Goal: Contribute content: Add original content to the website for others to see

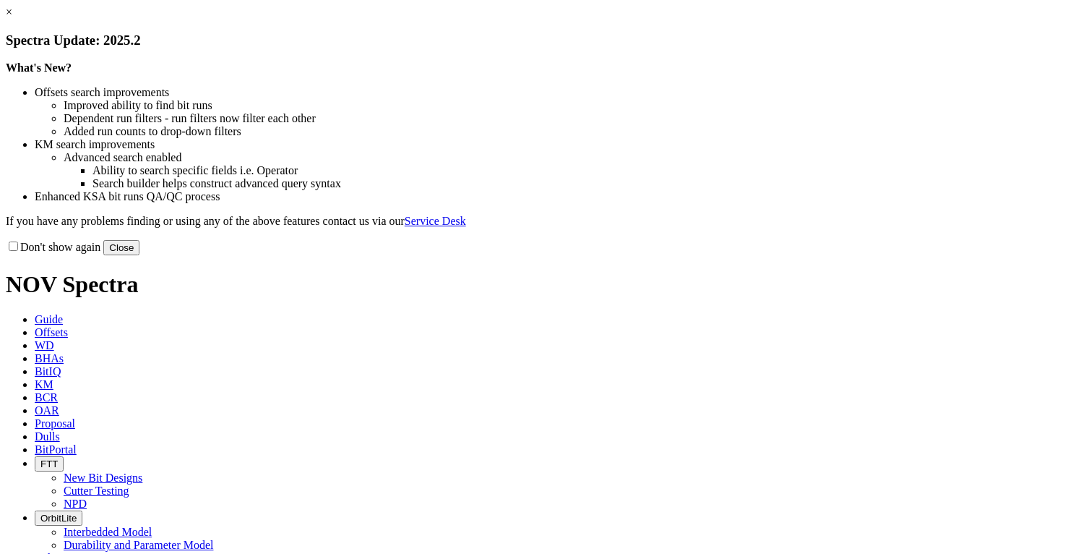
drag, startPoint x: 834, startPoint y: 392, endPoint x: 648, endPoint y: 169, distance: 290.4
click at [139, 255] on button "Close" at bounding box center [121, 247] width 36 height 15
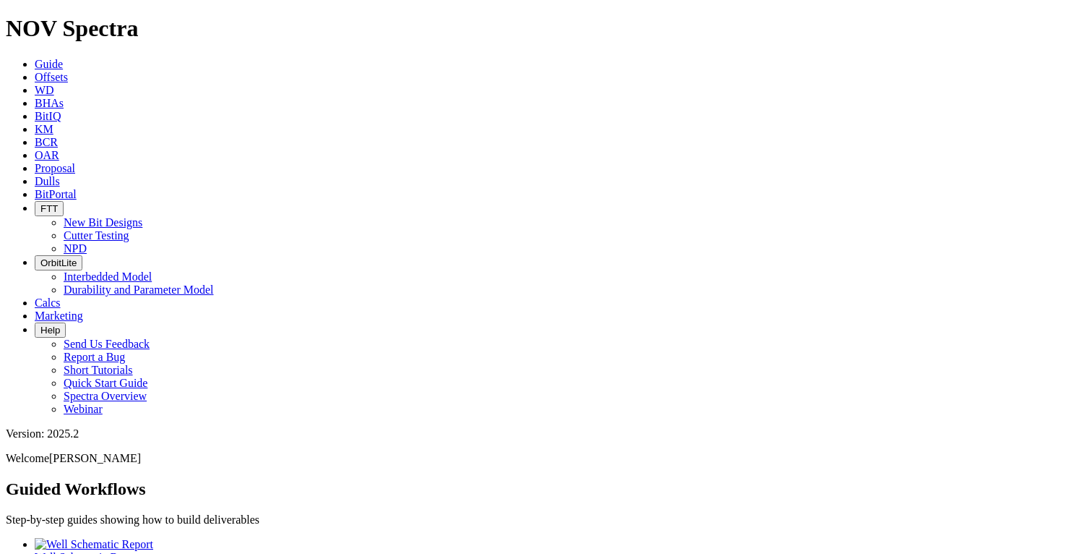
click at [60, 175] on span "Dulls" at bounding box center [47, 181] width 25 height 12
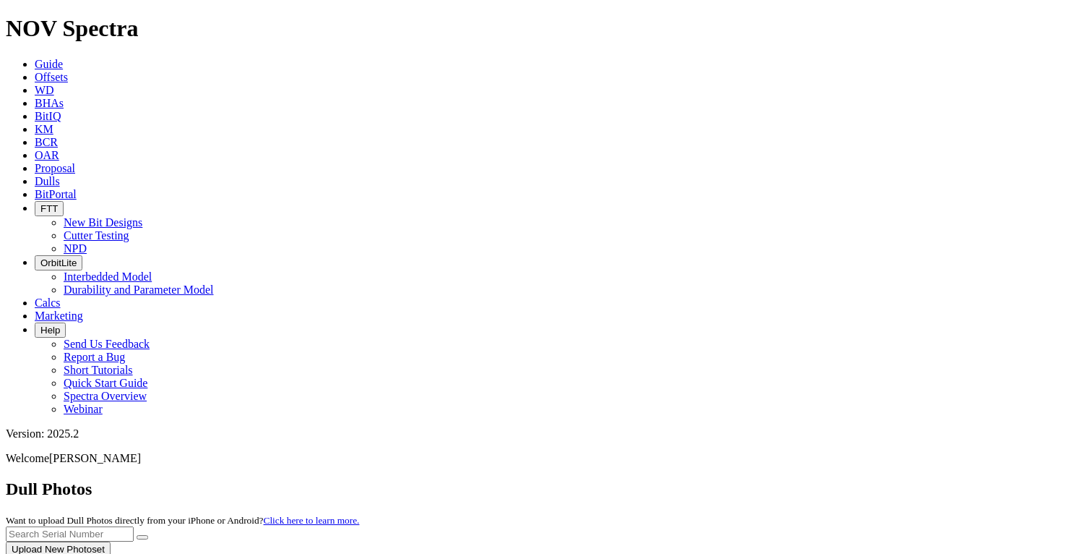
click at [762, 553] on div at bounding box center [539, 556] width 1067 height 0
click at [134, 526] on input "text" at bounding box center [70, 533] width 128 height 15
type input "A305784"
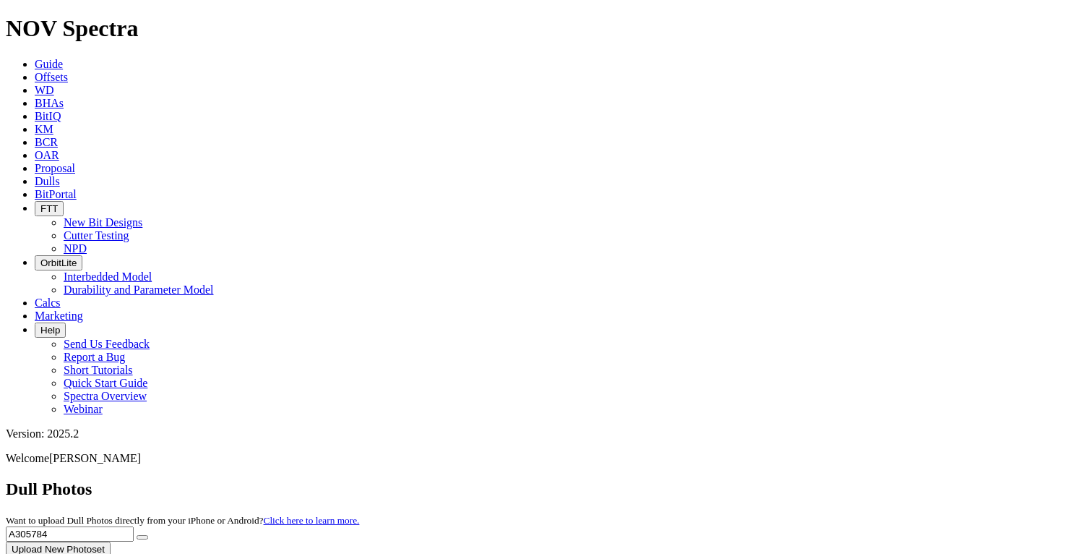
click at [142, 537] on icon "submit" at bounding box center [142, 537] width 0 height 0
click at [111, 541] on button "Upload New Photoset" at bounding box center [58, 548] width 105 height 15
type input "C:\fakepath\colorschememapping.xml"
